Goal: Information Seeking & Learning: Find specific fact

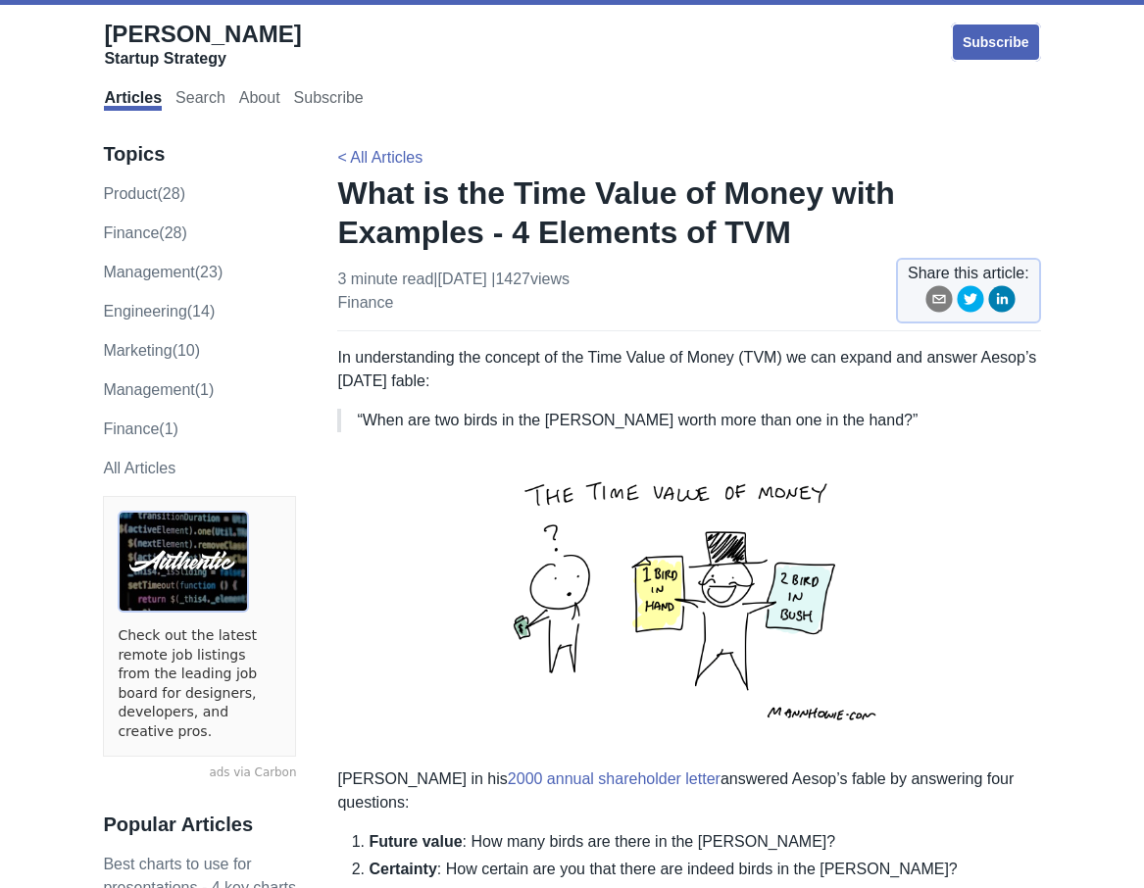
drag, startPoint x: 687, startPoint y: 617, endPoint x: 633, endPoint y: 611, distance: 54.2
click at [633, 611] on img at bounding box center [689, 600] width 496 height 304
drag, startPoint x: 660, startPoint y: 608, endPoint x: 575, endPoint y: 617, distance: 84.8
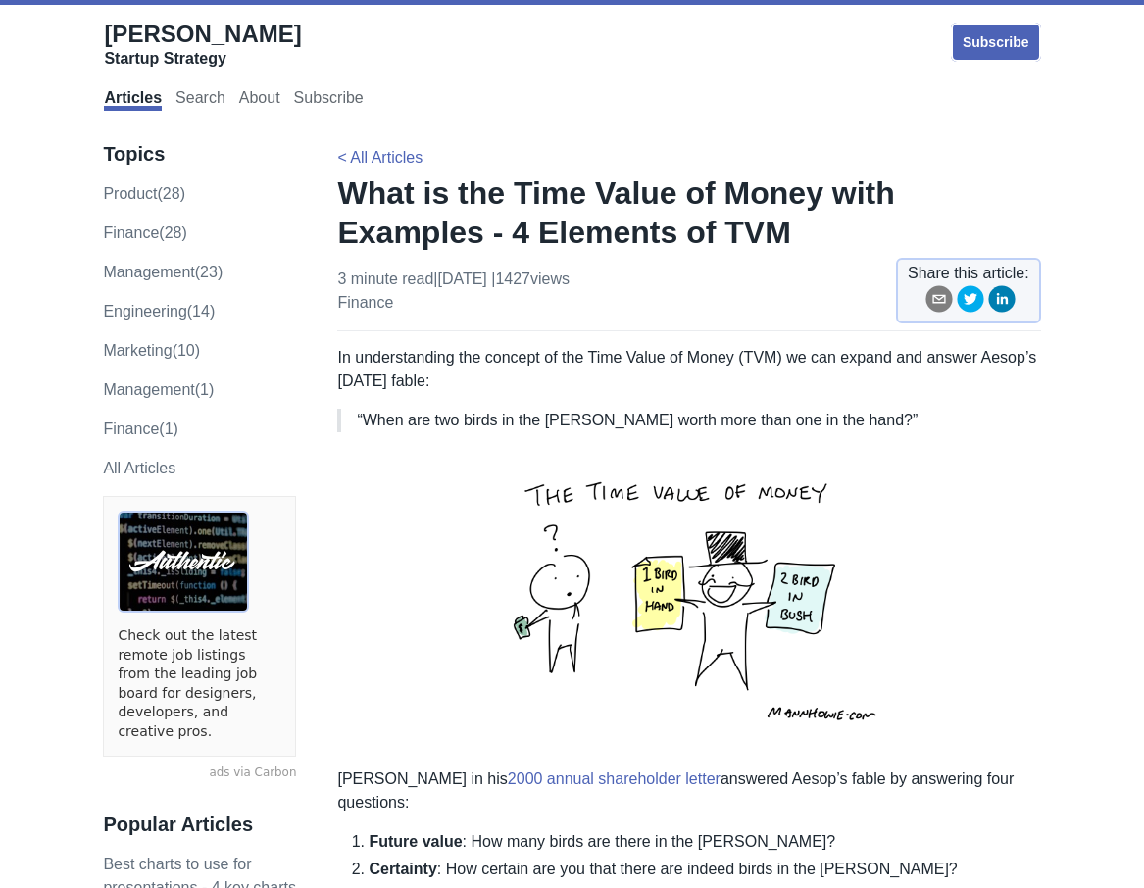
click at [575, 617] on img at bounding box center [689, 600] width 496 height 304
drag, startPoint x: 665, startPoint y: 602, endPoint x: 608, endPoint y: 625, distance: 61.5
click at [608, 625] on img at bounding box center [689, 600] width 496 height 304
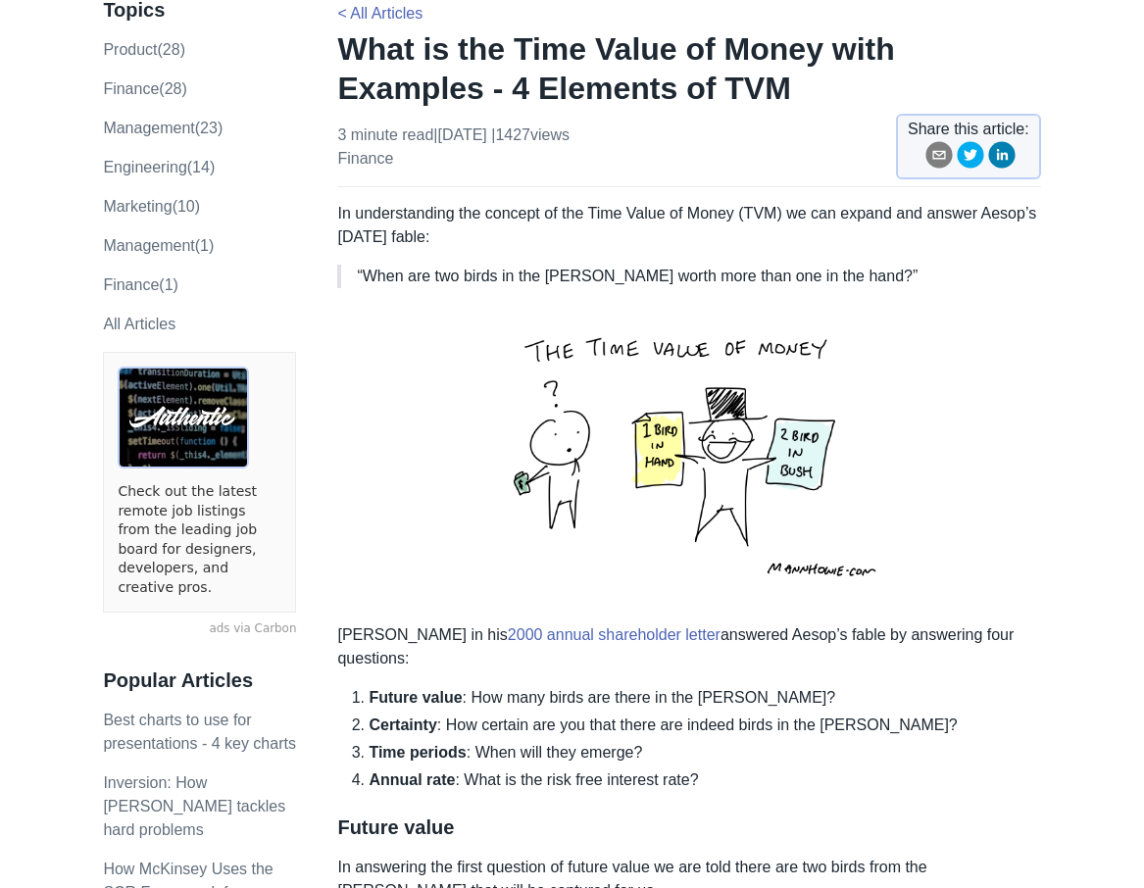
scroll to position [98, 0]
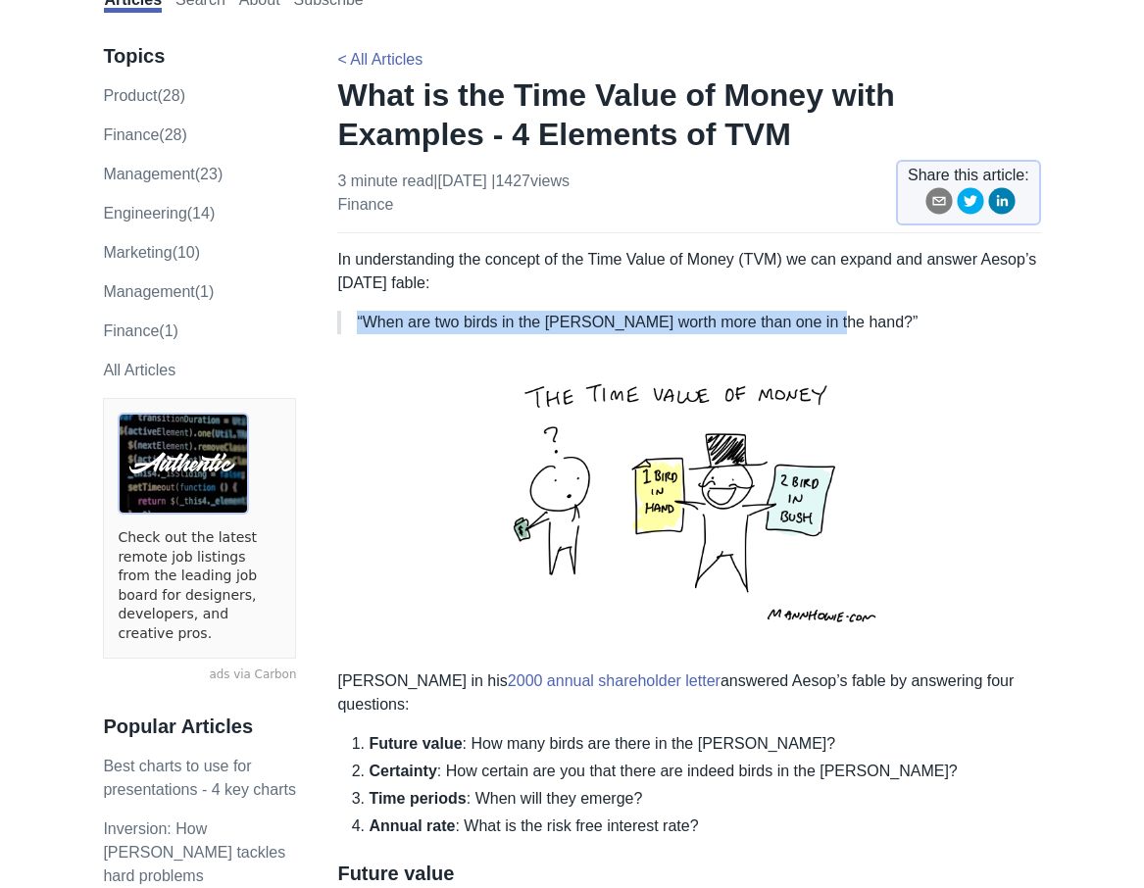
drag, startPoint x: 357, startPoint y: 319, endPoint x: 841, endPoint y: 317, distance: 484.3
click at [841, 317] on p "“When are two birds in the [PERSON_NAME] worth more than one in the hand?”" at bounding box center [691, 323] width 668 height 24
copy p "“When are two birds in the [PERSON_NAME] worth more than one in the hand?”"
